Goal: Task Accomplishment & Management: Use online tool/utility

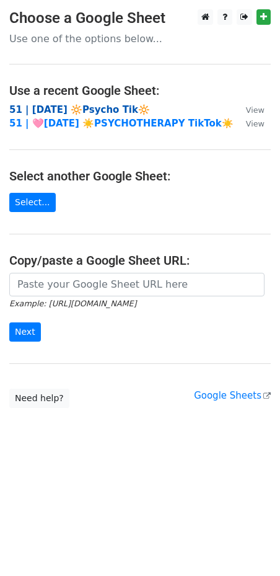
click at [102, 110] on strong "51 | [DATE] 🔆Psycho Tik🔆" at bounding box center [79, 109] width 141 height 11
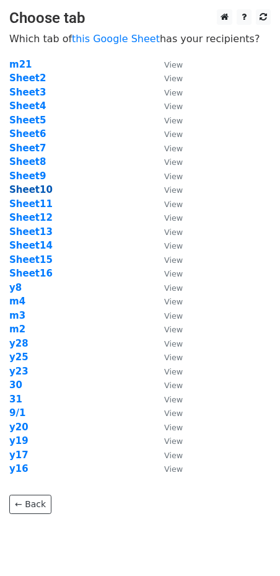
click at [44, 192] on strong "Sheet10" at bounding box center [30, 189] width 43 height 11
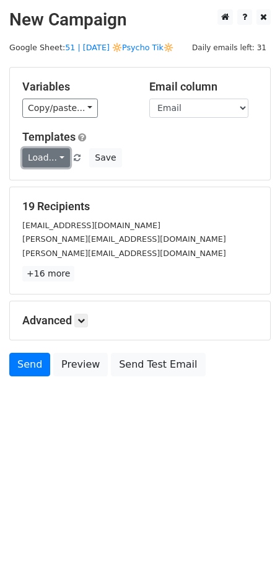
click at [44, 157] on link "Load..." at bounding box center [46, 157] width 48 height 19
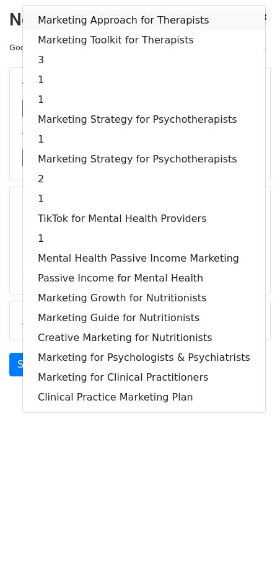
click at [98, 22] on link "Marketing Approach for Therapists" at bounding box center [144, 21] width 242 height 20
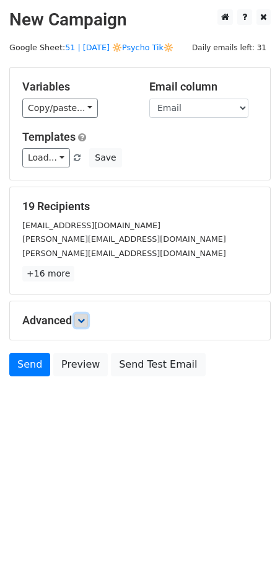
click at [83, 324] on link at bounding box center [81, 321] width 14 height 14
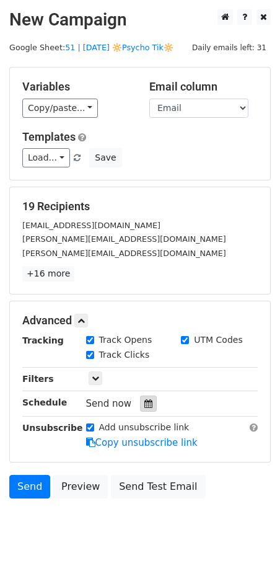
click at [144, 403] on icon at bounding box center [148, 403] width 8 height 9
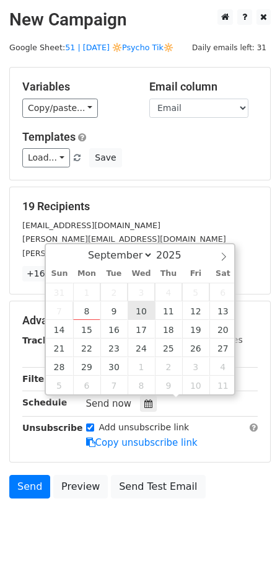
type input "2025-09-10 12:00"
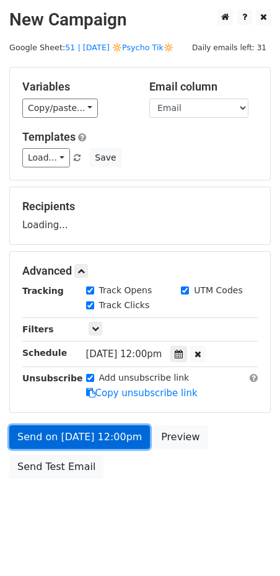
click at [110, 436] on link "Send on Sep 10 at 12:00pm" at bounding box center [79, 437] width 141 height 24
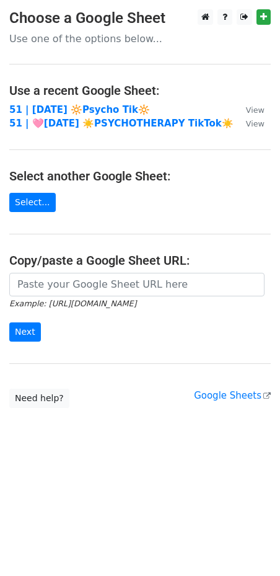
click at [118, 93] on h4 "Use a recent Google Sheet:" at bounding box center [140, 90] width 262 height 15
click at [96, 104] on strong "51 | SEPT 1 🔆Psycho Tik🔆" at bounding box center [79, 109] width 141 height 11
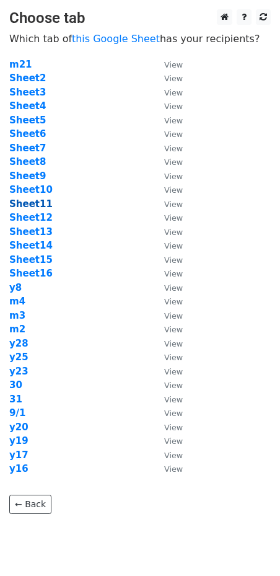
click at [38, 206] on strong "Sheet11" at bounding box center [30, 203] width 43 height 11
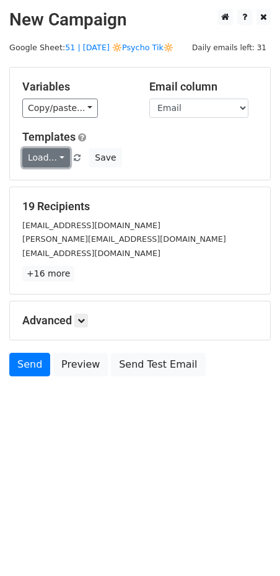
click at [47, 153] on link "Load..." at bounding box center [46, 157] width 48 height 19
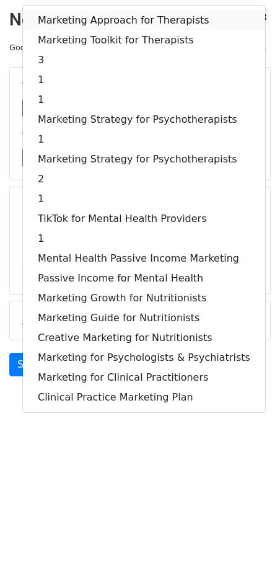
click at [89, 20] on link "Marketing Approach for Therapists" at bounding box center [144, 21] width 242 height 20
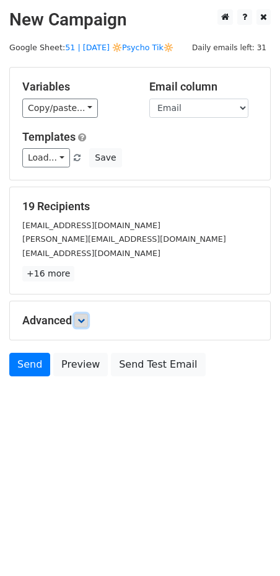
click at [82, 319] on icon at bounding box center [80, 320] width 7 height 7
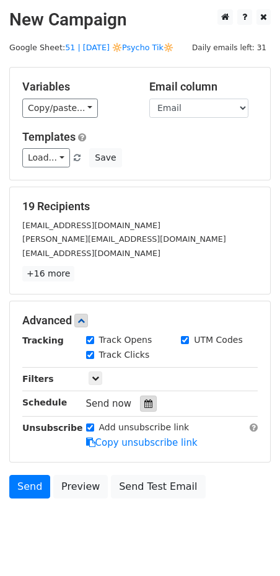
click at [141, 407] on div at bounding box center [148, 403] width 17 height 16
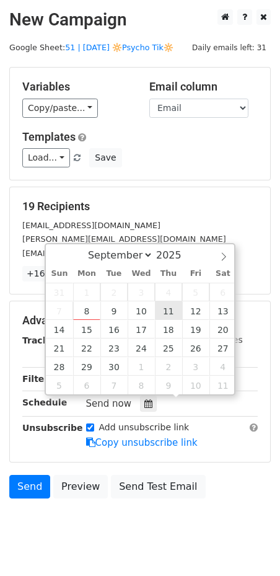
type input "2025-09-11 12:00"
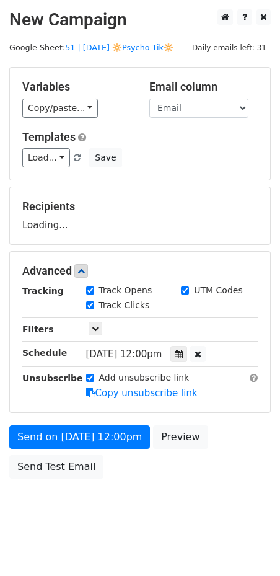
click at [113, 458] on div "Send on Sep 11 at 12:00pm Preview Send Test Email" at bounding box center [140, 455] width 280 height 60
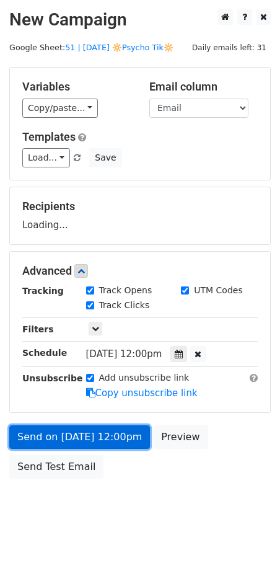
click at [113, 443] on link "Send on Sep 11 at 12:00pm" at bounding box center [79, 437] width 141 height 24
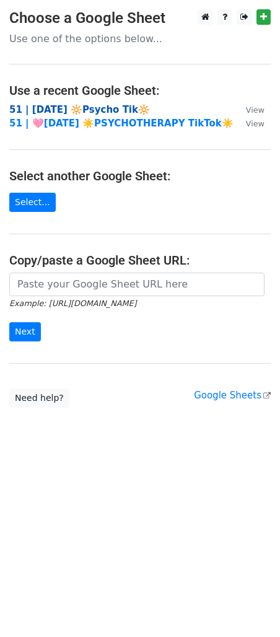
click at [67, 111] on strong "51 | [DATE] 🔆Psycho Tik🔆" at bounding box center [79, 109] width 141 height 11
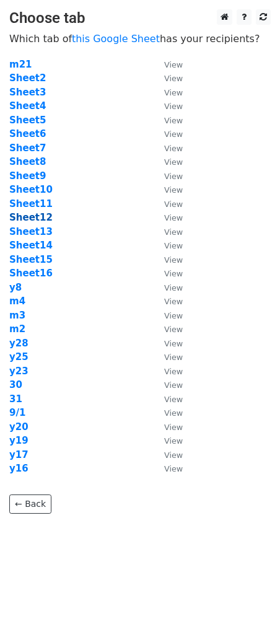
click at [33, 219] on strong "Sheet12" at bounding box center [30, 217] width 43 height 11
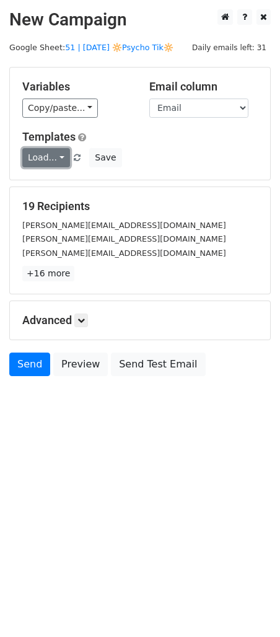
click at [51, 159] on link "Load..." at bounding box center [46, 157] width 48 height 19
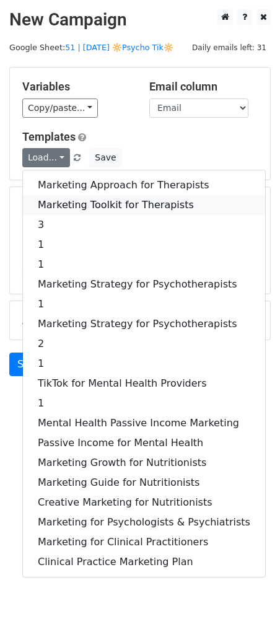
click at [62, 201] on link "Marketing Toolkit for Therapists" at bounding box center [144, 205] width 242 height 20
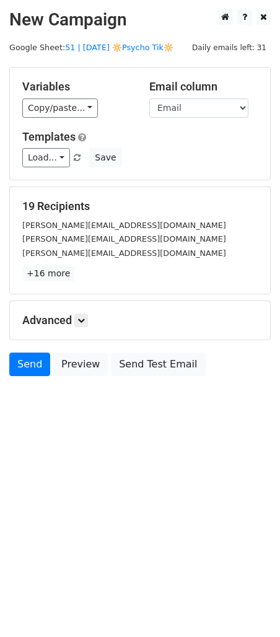
click at [86, 328] on div "Advanced Tracking Track Opens UTM Codes Track Clicks Filters Only include sprea…" at bounding box center [140, 320] width 260 height 38
click at [85, 321] on icon at bounding box center [80, 320] width 7 height 7
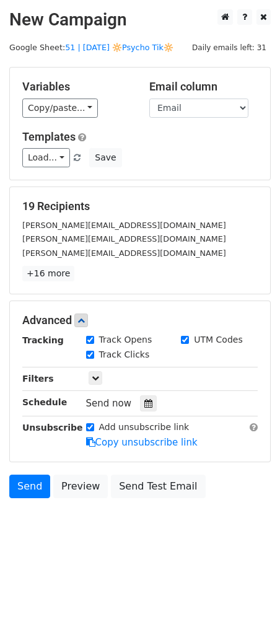
click at [140, 405] on div at bounding box center [148, 403] width 17 height 16
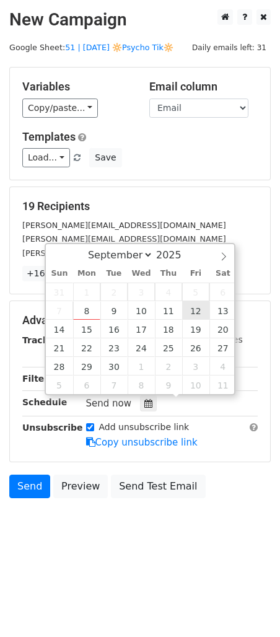
type input "2025-09-12 12:00"
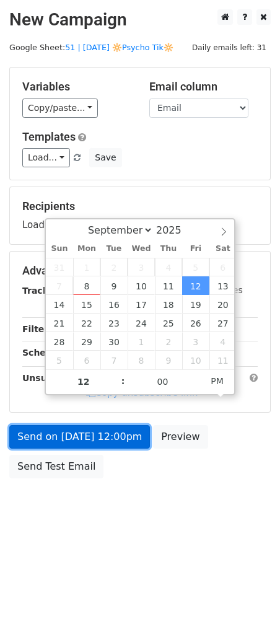
click at [120, 430] on link "Send on Sep 12 at 12:00pm" at bounding box center [79, 437] width 141 height 24
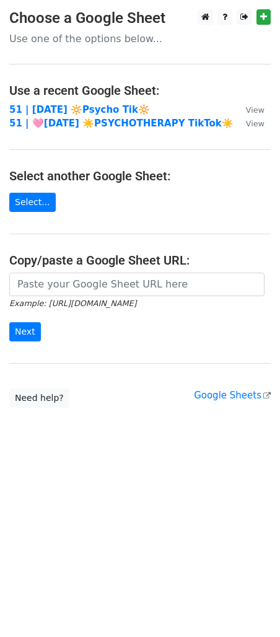
click at [62, 103] on td "51 | SEPT 1 🔆Psycho Tik🔆" at bounding box center [121, 110] width 224 height 14
click at [61, 107] on strong "51 | SEPT 1 🔆Psycho Tik🔆" at bounding box center [79, 109] width 141 height 11
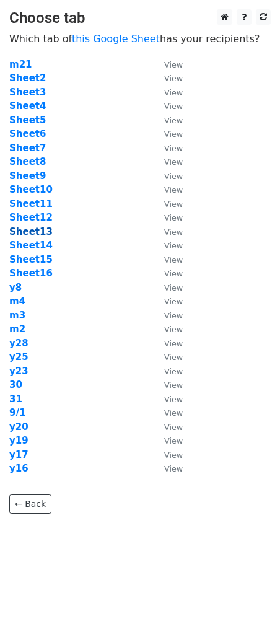
click at [34, 234] on strong "Sheet13" at bounding box center [30, 231] width 43 height 11
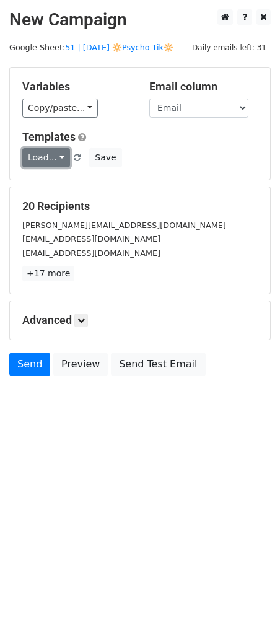
click at [51, 155] on link "Load..." at bounding box center [46, 157] width 48 height 19
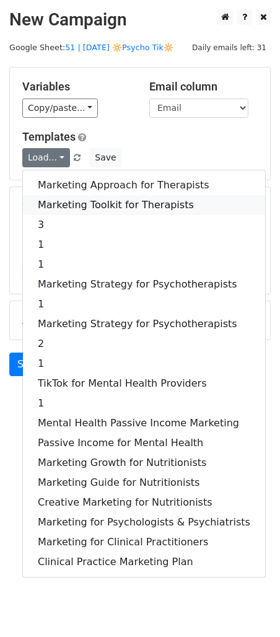
click at [51, 200] on link "Marketing Toolkit for Therapists" at bounding box center [144, 205] width 242 height 20
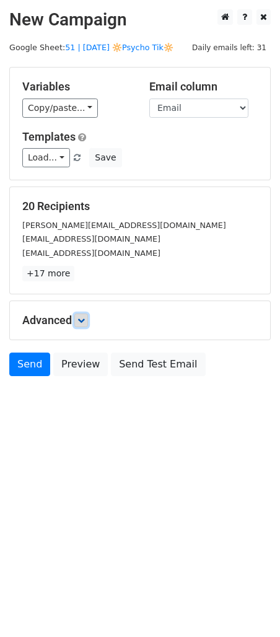
click at [86, 324] on link at bounding box center [81, 321] width 14 height 14
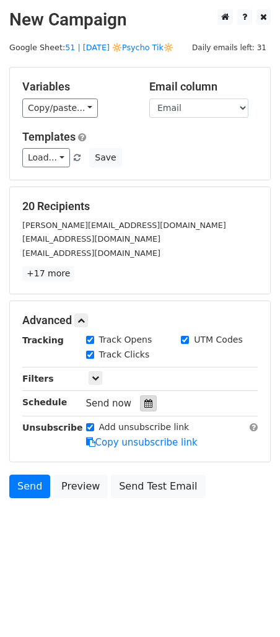
click at [145, 400] on icon at bounding box center [148, 403] width 8 height 9
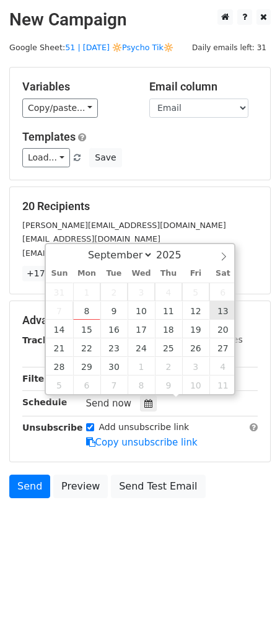
type input "2025-09-13 12:00"
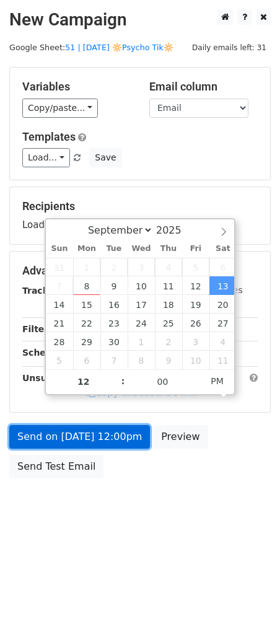
click at [118, 426] on link "Send on Sep 13 at 12:00pm" at bounding box center [79, 437] width 141 height 24
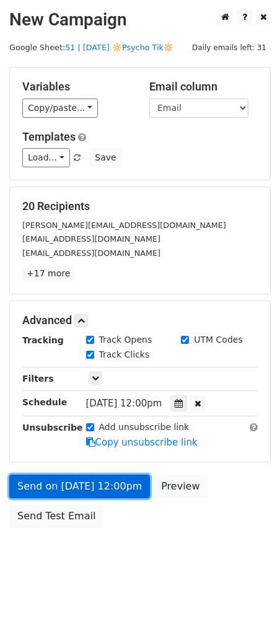
click at [64, 493] on link "Send on Sep 13 at 12:00pm" at bounding box center [79, 487] width 141 height 24
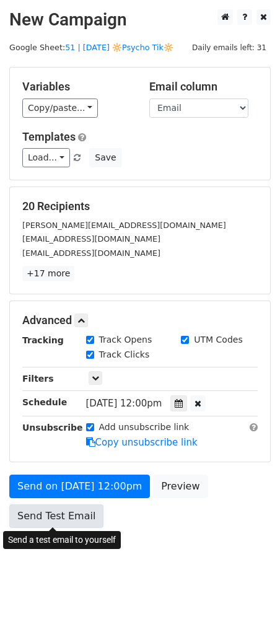
click at [59, 516] on link "Send Test Email" at bounding box center [56, 517] width 94 height 24
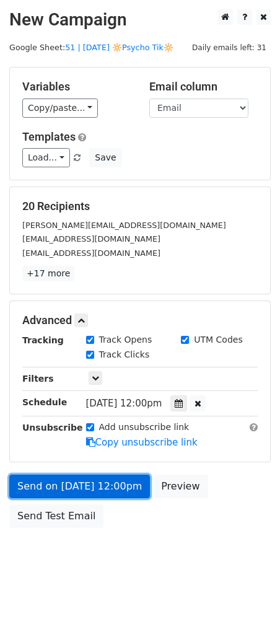
click at [71, 482] on link "Send on Sep 13 at 12:00pm" at bounding box center [79, 487] width 141 height 24
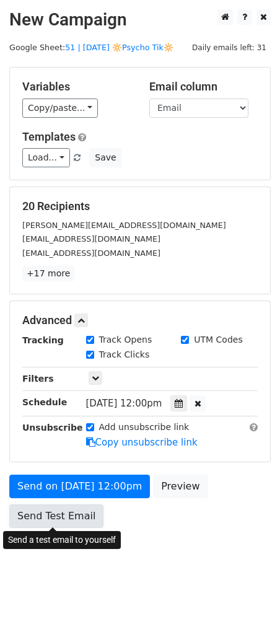
click at [60, 510] on link "Send Test Email" at bounding box center [56, 517] width 94 height 24
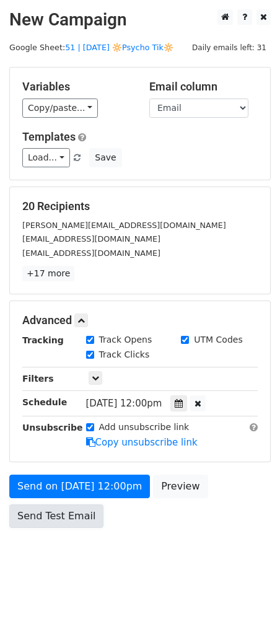
click at [60, 510] on link "Send Test Email" at bounding box center [56, 517] width 94 height 24
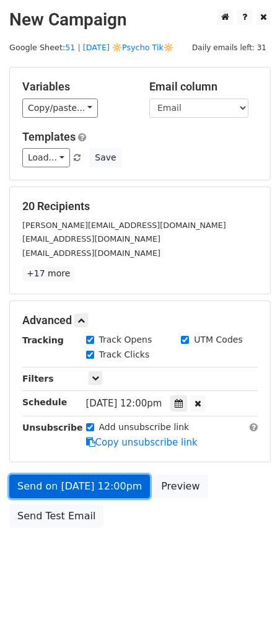
click at [68, 488] on link "Send on Sep 13 at 12:00pm" at bounding box center [79, 487] width 141 height 24
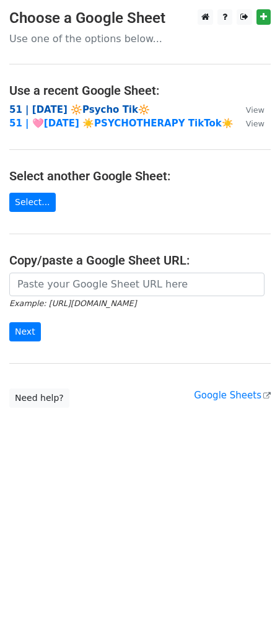
click at [94, 107] on strong "51 | [DATE] 🔆Psycho Tik🔆" at bounding box center [79, 109] width 141 height 11
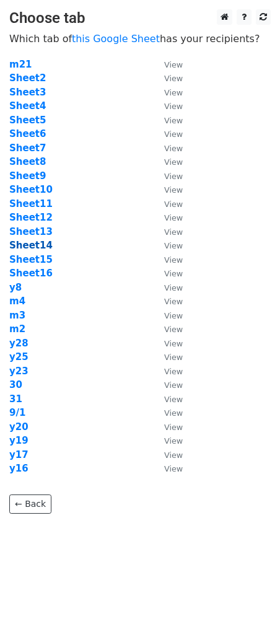
click at [40, 242] on strong "Sheet14" at bounding box center [30, 245] width 43 height 11
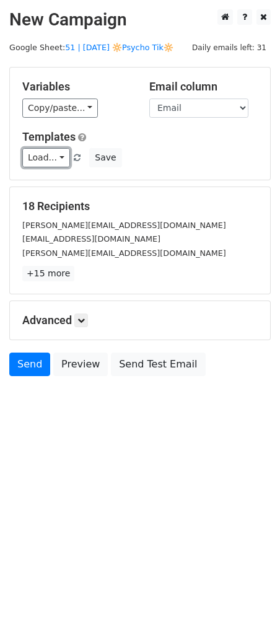
click at [52, 166] on link "Load..." at bounding box center [46, 157] width 48 height 19
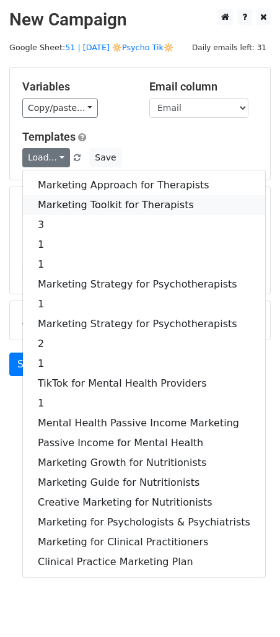
click at [52, 198] on link "Marketing Toolkit for Therapists" at bounding box center [144, 205] width 242 height 20
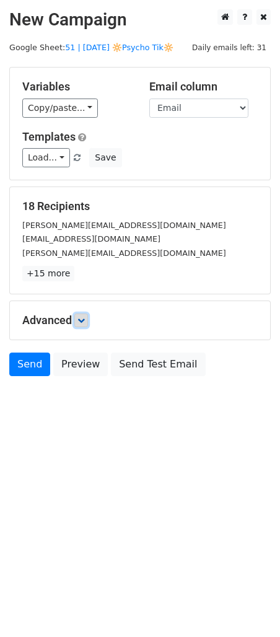
click at [85, 322] on icon at bounding box center [80, 320] width 7 height 7
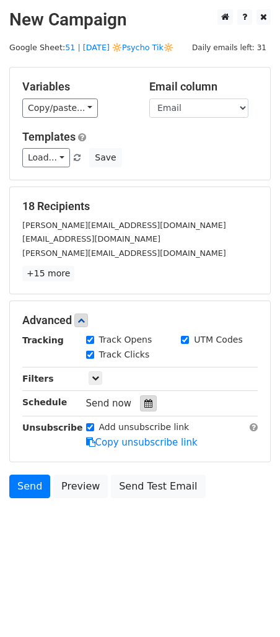
click at [143, 398] on div at bounding box center [148, 403] width 17 height 16
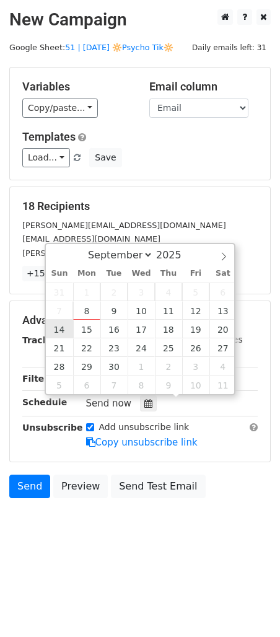
type input "[DATE] 12:00"
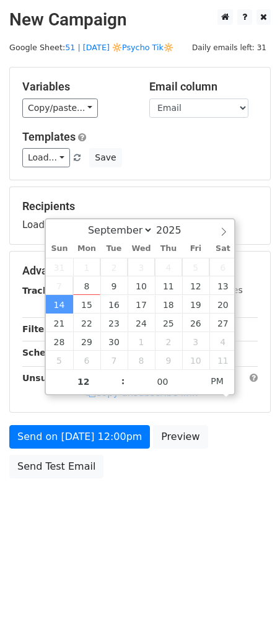
click at [69, 416] on form "Variables Copy/paste... {{Name}} {{Email}} Email column Name Email Templates Lo…" at bounding box center [140, 276] width 262 height 418
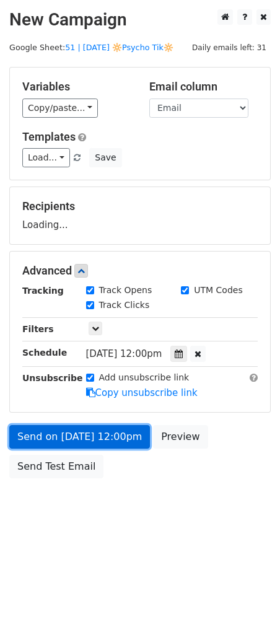
click at [64, 439] on link "Send on [DATE] 12:00pm" at bounding box center [79, 437] width 141 height 24
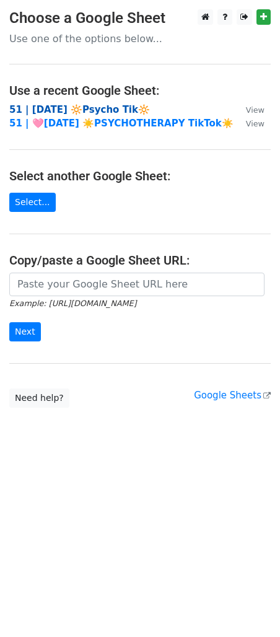
click at [86, 111] on strong "51 | [DATE] 🔆Psycho Tik🔆" at bounding box center [79, 109] width 141 height 11
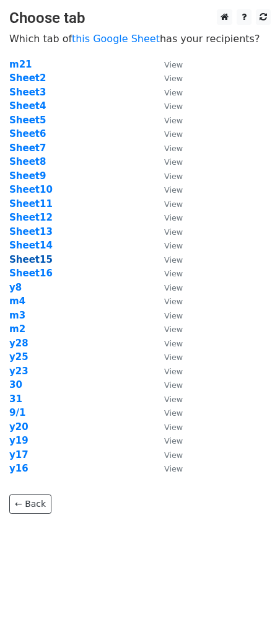
click at [29, 262] on strong "Sheet15" at bounding box center [30, 259] width 43 height 11
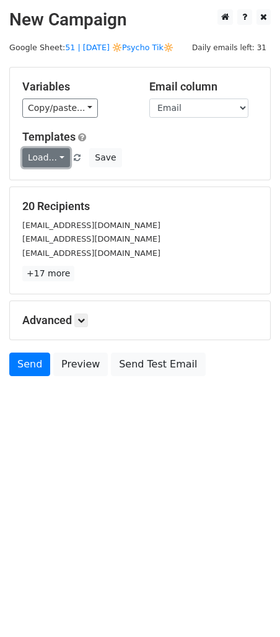
click at [50, 155] on link "Load..." at bounding box center [46, 157] width 48 height 19
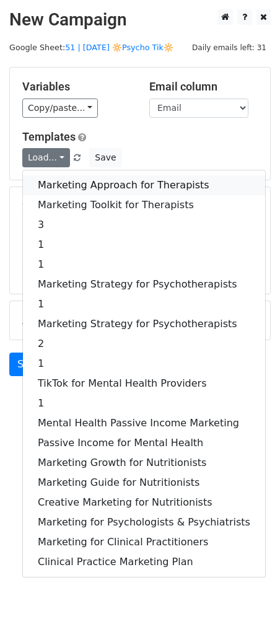
click at [50, 177] on link "Marketing Approach for Therapists" at bounding box center [144, 185] width 242 height 20
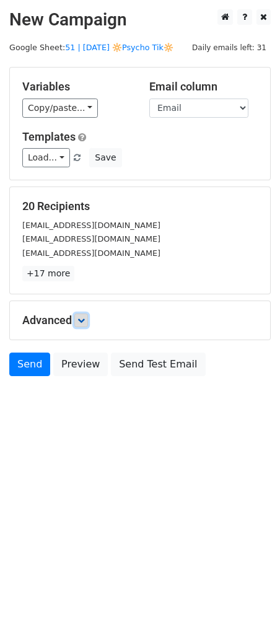
click at [82, 321] on icon at bounding box center [80, 320] width 7 height 7
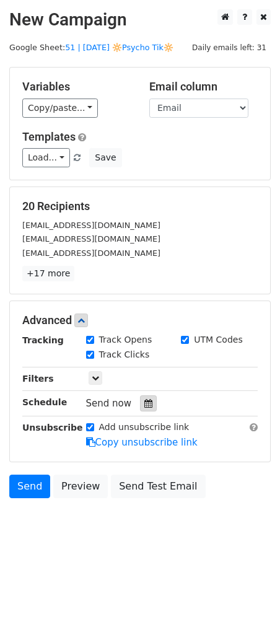
click at [144, 404] on icon at bounding box center [148, 403] width 8 height 9
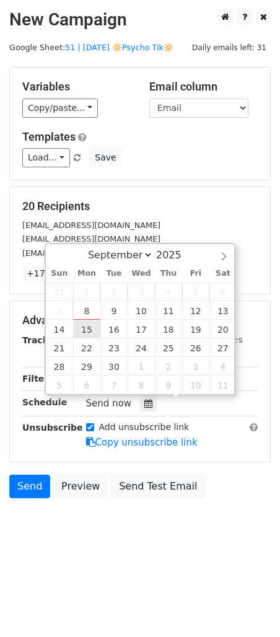
type input "2025-09-15 12:00"
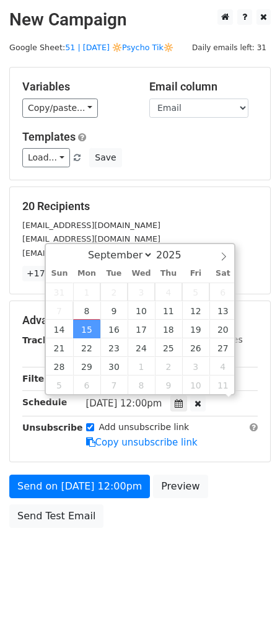
scroll to position [1, 0]
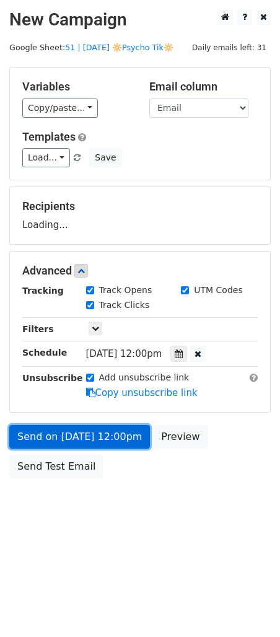
click at [76, 435] on link "Send on Sep 15 at 12:00pm" at bounding box center [79, 437] width 141 height 24
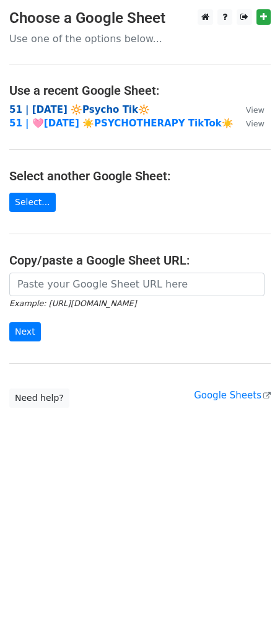
click at [87, 114] on strong "51 | [DATE] 🔆Psycho Tik🔆" at bounding box center [79, 109] width 141 height 11
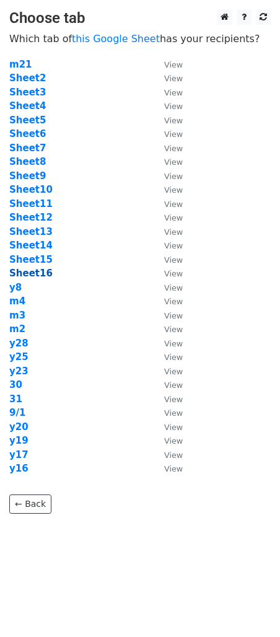
click at [35, 268] on strong "Sheet16" at bounding box center [30, 273] width 43 height 11
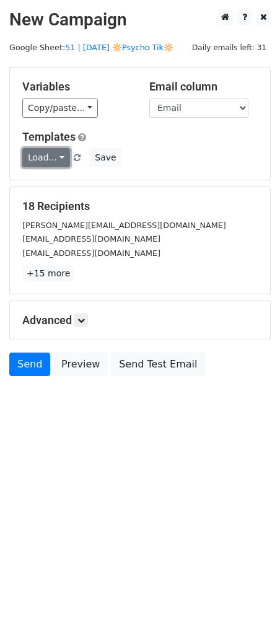
click at [55, 164] on link "Load..." at bounding box center [46, 157] width 48 height 19
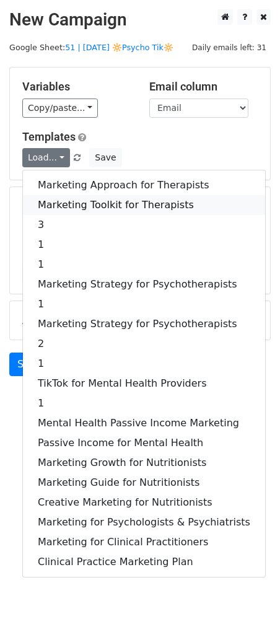
click at [61, 202] on link "Marketing Toolkit for Therapists" at bounding box center [144, 205] width 242 height 20
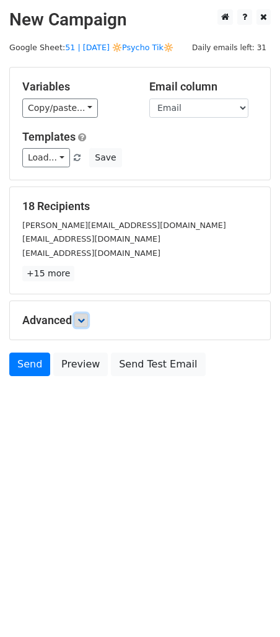
click at [83, 324] on link at bounding box center [81, 321] width 14 height 14
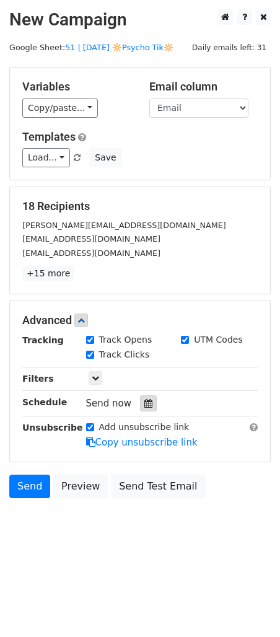
click at [149, 410] on div at bounding box center [148, 403] width 17 height 16
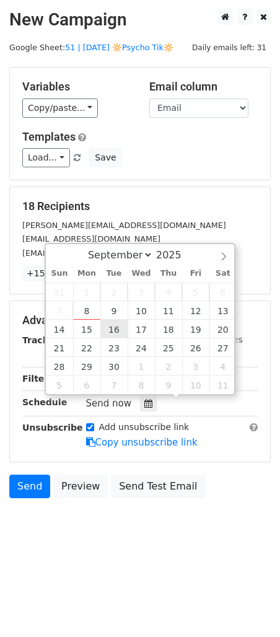
type input "[DATE] 12:00"
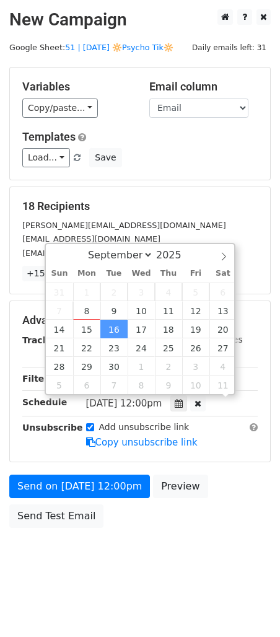
scroll to position [1, 0]
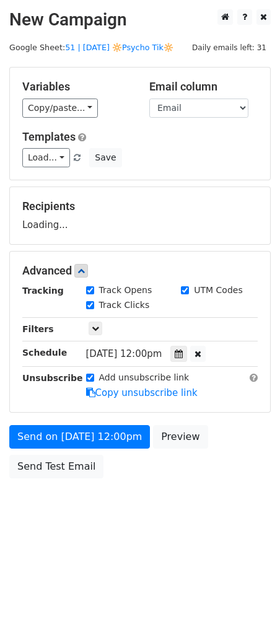
click at [115, 422] on form "Variables Copy/paste... {{Name}} {{Email}} Email column Name Email Templates Lo…" at bounding box center [140, 276] width 262 height 418
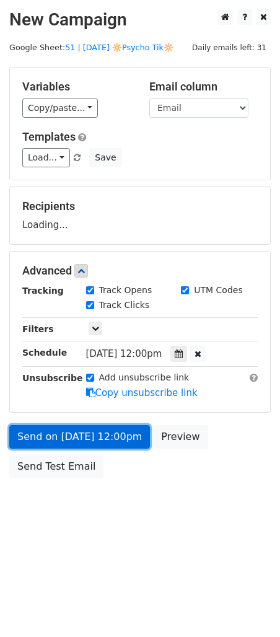
click at [111, 441] on link "Send on [DATE] 12:00pm" at bounding box center [79, 437] width 141 height 24
